Goal: Book appointment/travel/reservation

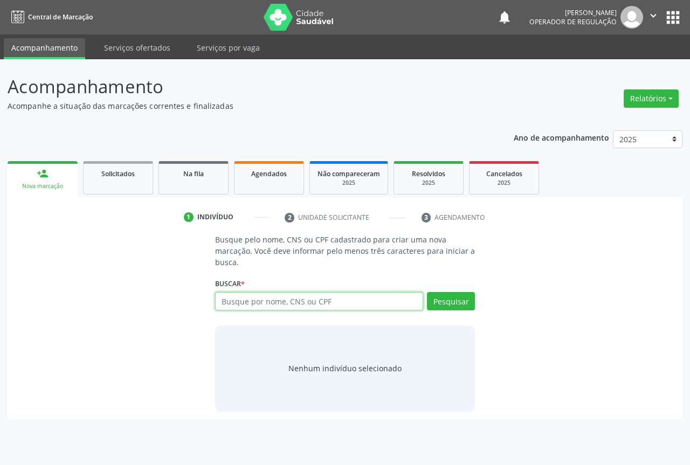
click at [322, 308] on input "text" at bounding box center [319, 301] width 208 height 18
click at [322, 307] on input "text" at bounding box center [319, 301] width 208 height 18
type input "700701938065776"
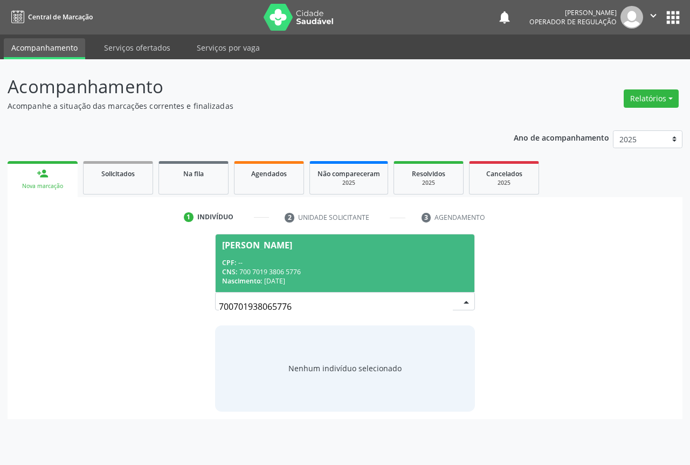
click at [313, 268] on div "CNS: 700 7019 3806 5776" at bounding box center [345, 271] width 246 height 9
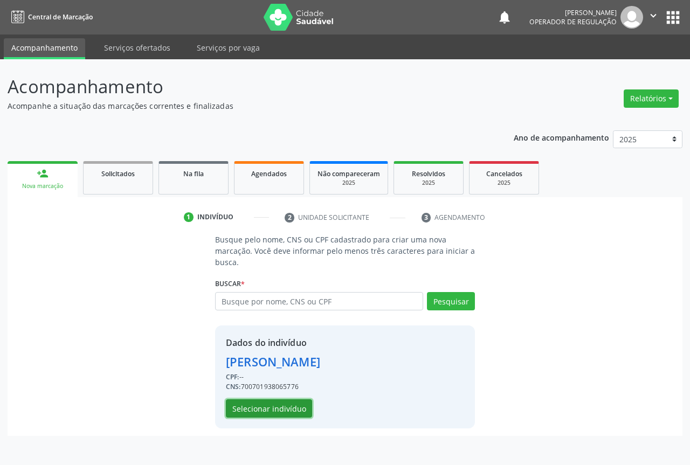
click at [271, 408] on button "Selecionar indivíduo" at bounding box center [269, 408] width 86 height 18
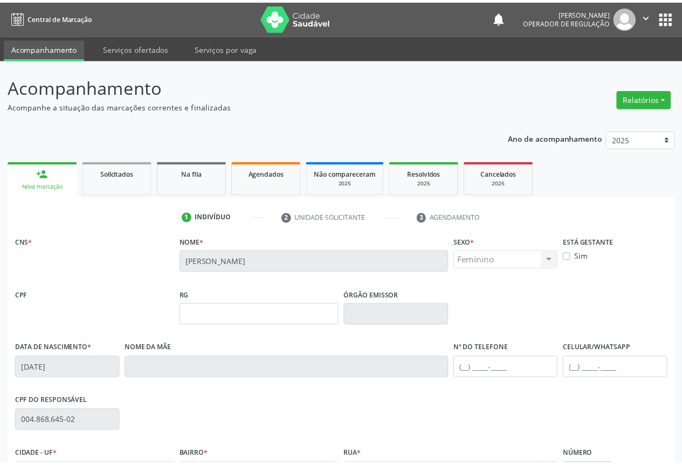
scroll to position [119, 0]
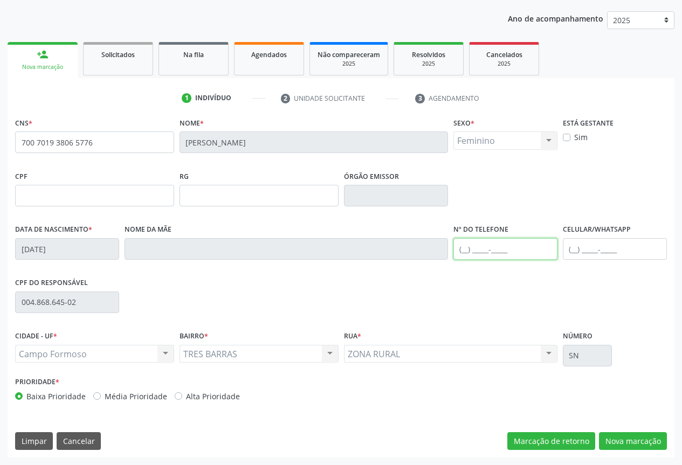
click at [516, 245] on input "text" at bounding box center [505, 249] width 104 height 22
type input "[PHONE_NUMBER]"
click at [632, 432] on button "Nova marcação" at bounding box center [633, 441] width 68 height 18
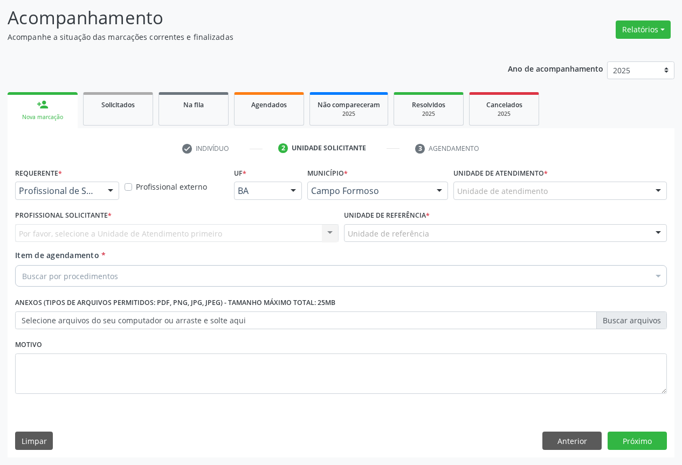
scroll to position [69, 0]
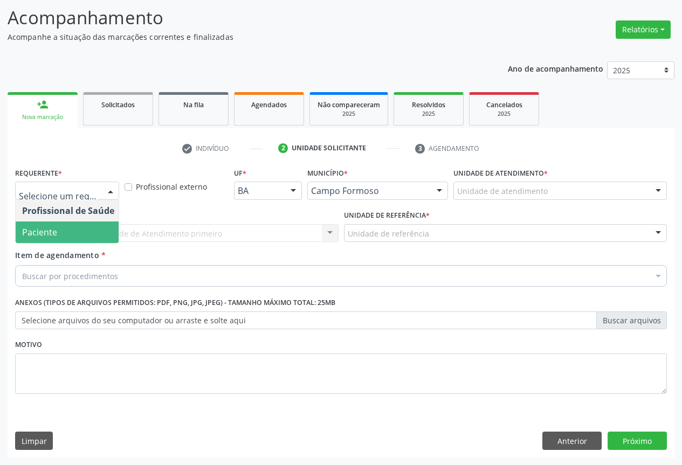
click at [44, 235] on span "Paciente" at bounding box center [39, 232] width 35 height 12
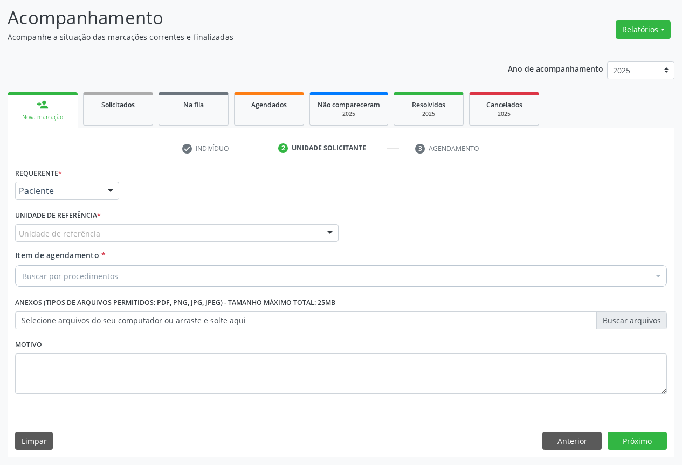
click at [111, 230] on div "Unidade de referência" at bounding box center [176, 233] width 323 height 18
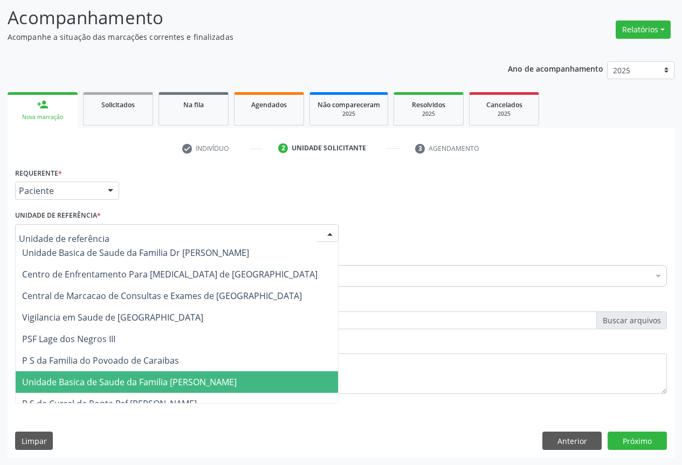
click at [111, 380] on span "Unidade Basica de Saude da Familia [PERSON_NAME]" at bounding box center [129, 382] width 214 height 12
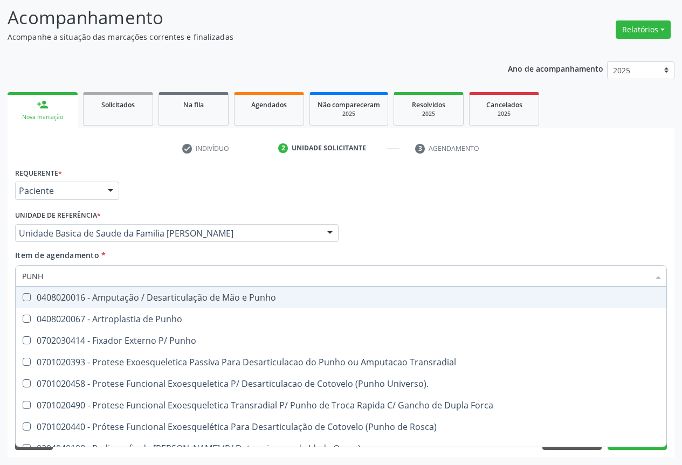
type input "PUNHO"
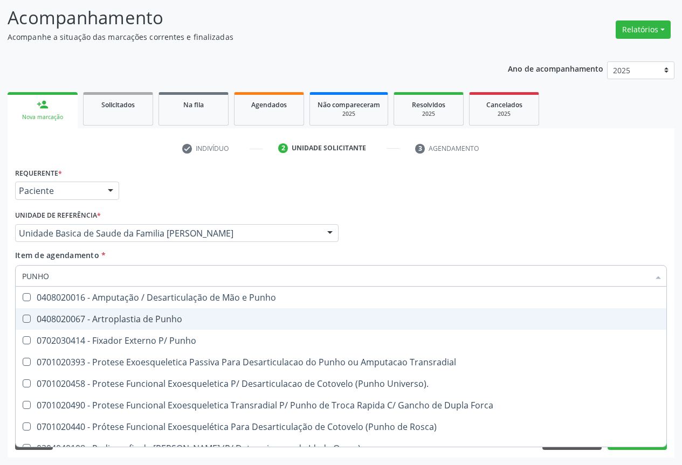
scroll to position [185, 0]
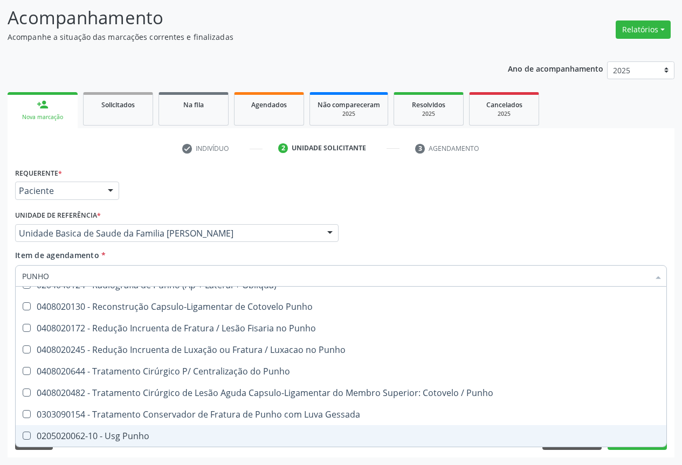
click at [140, 440] on div "0205020062-10 - Usg Punho" at bounding box center [340, 436] width 637 height 9
checkbox Punho "true"
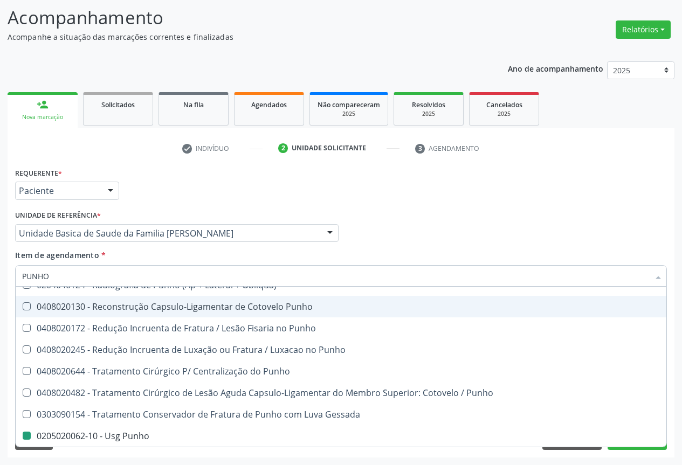
click at [274, 210] on div "Unidade de referência * Unidade Basica de Saude da Familia [PERSON_NAME] Unidad…" at bounding box center [176, 224] width 323 height 34
checkbox Punho "true"
checkbox Punho "false"
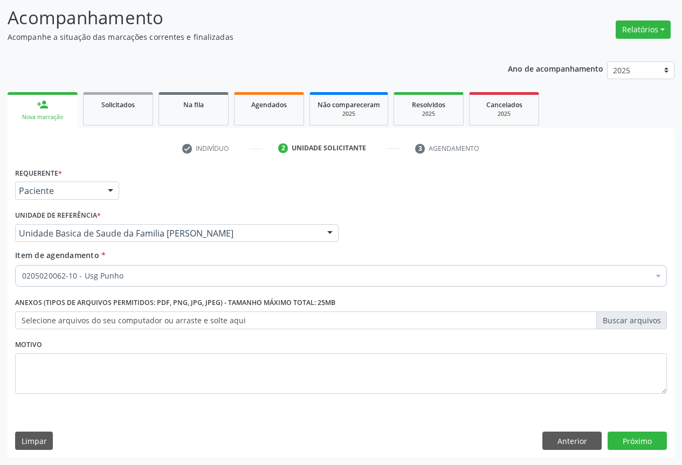
scroll to position [0, 0]
click at [627, 443] on button "Próximo" at bounding box center [636, 441] width 59 height 18
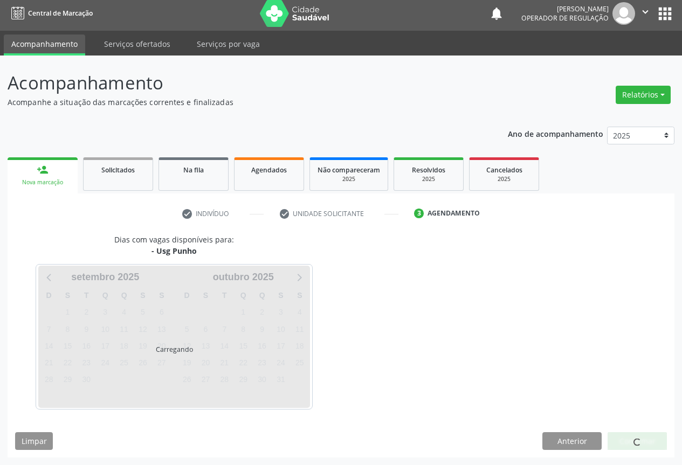
scroll to position [4, 0]
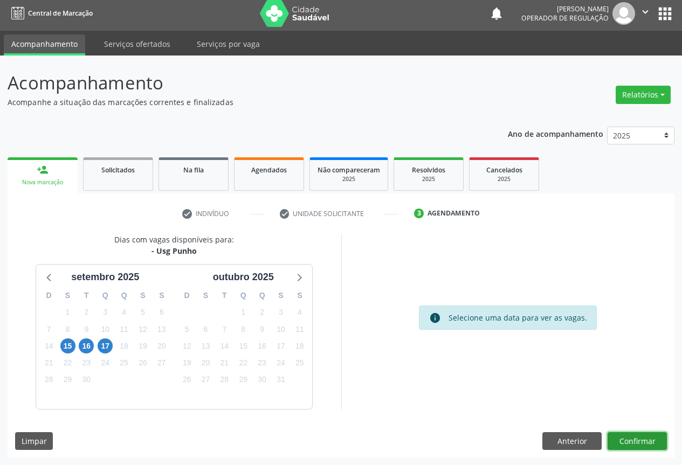
click at [634, 440] on button "Confirmar" at bounding box center [636, 441] width 59 height 18
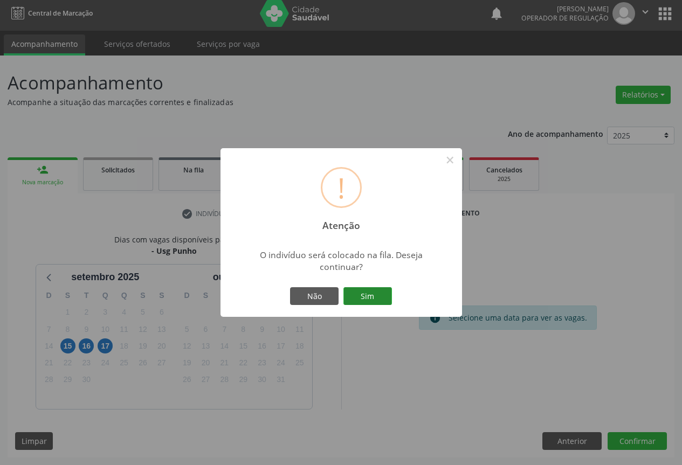
click at [376, 296] on button "Sim" at bounding box center [367, 296] width 48 height 18
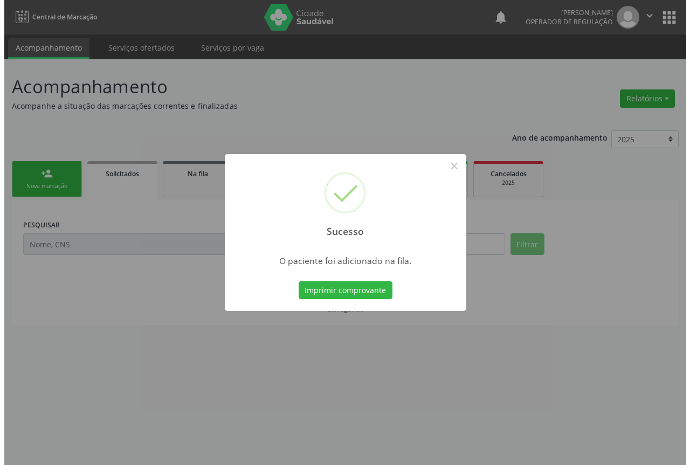
scroll to position [0, 0]
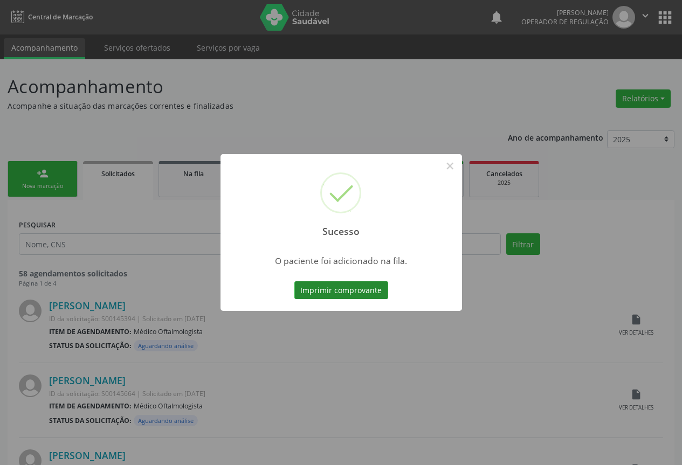
click at [376, 296] on button "Imprimir comprovante" at bounding box center [341, 290] width 94 height 18
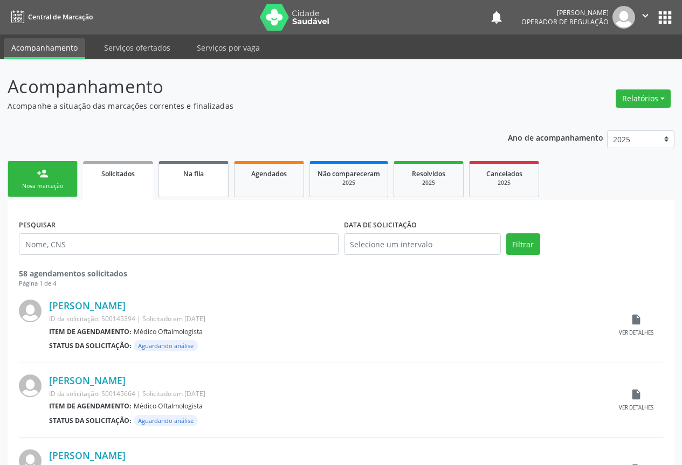
click at [198, 182] on link "Na fila" at bounding box center [193, 179] width 70 height 36
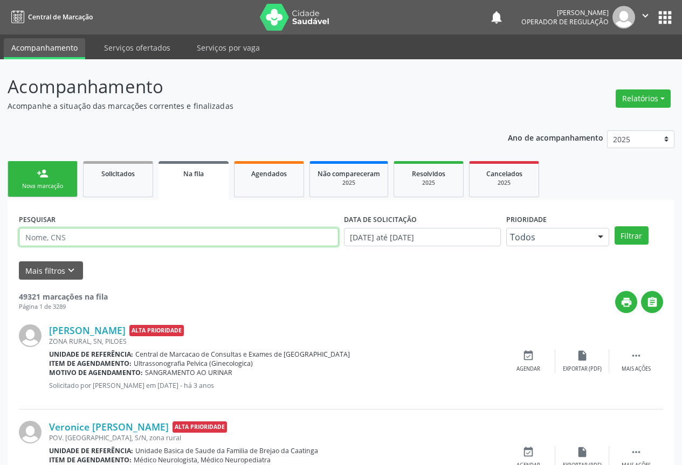
click at [68, 244] on input "text" at bounding box center [179, 237] width 320 height 18
type input "704205268369585"
click at [614, 226] on button "Filtrar" at bounding box center [631, 235] width 34 height 18
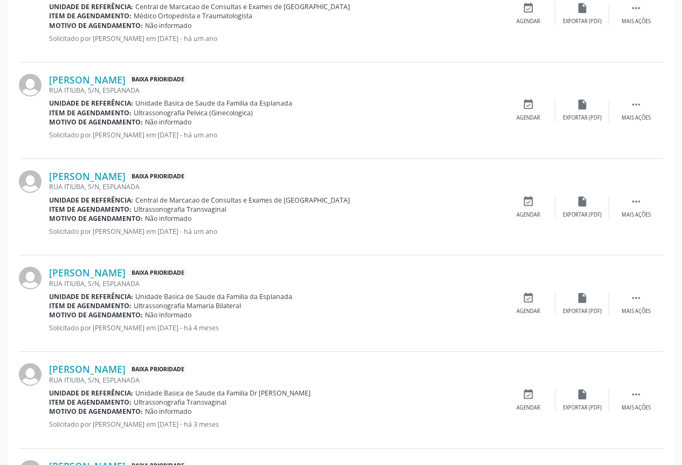
scroll to position [842, 0]
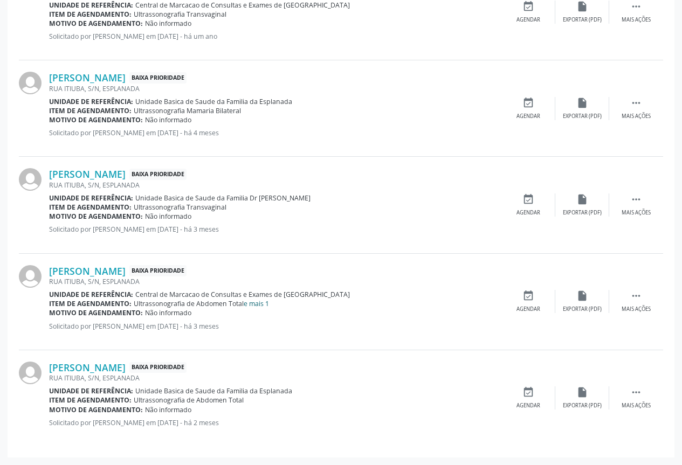
click at [258, 303] on link "e mais 1" at bounding box center [256, 303] width 25 height 9
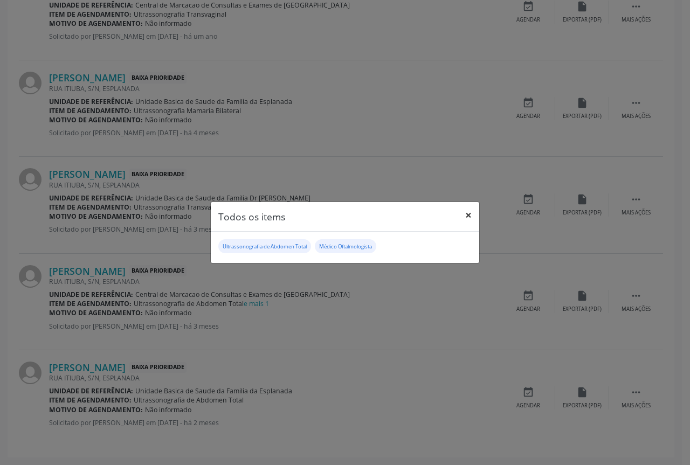
click at [467, 216] on button "×" at bounding box center [469, 215] width 22 height 26
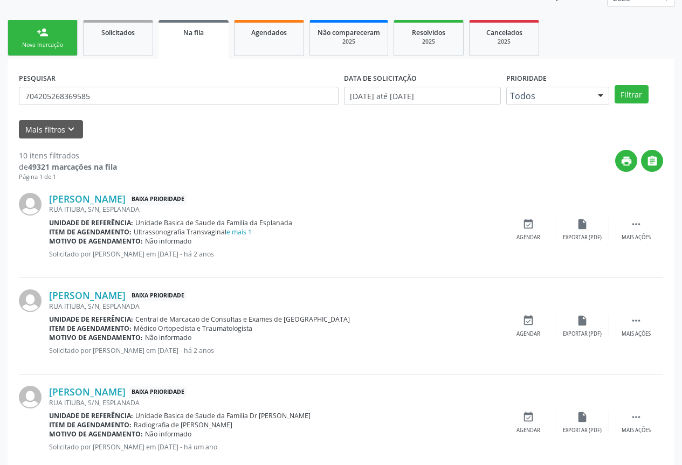
scroll to position [0, 0]
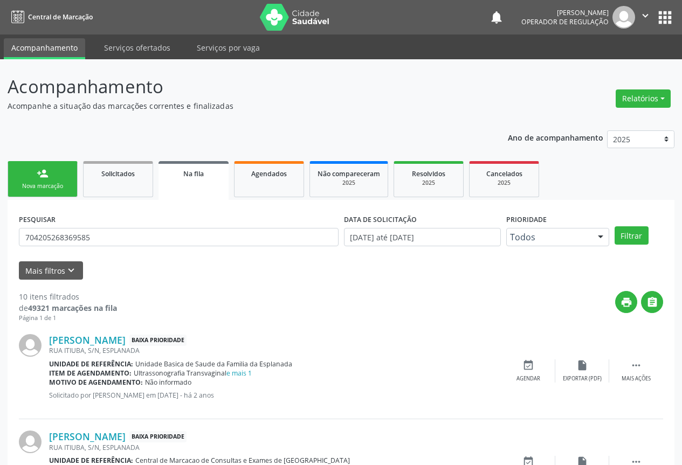
click at [643, 11] on icon "" at bounding box center [645, 16] width 12 height 12
click at [600, 67] on link "Sair" at bounding box center [617, 65] width 74 height 15
